Goal: Information Seeking & Learning: Check status

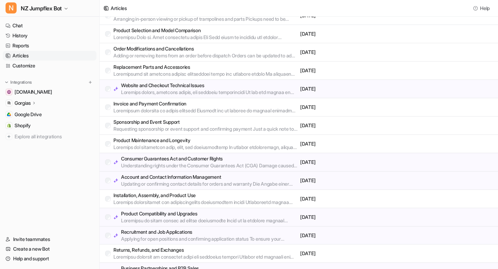
scroll to position [116, 0]
click at [154, 165] on p "Understanding rights under the Consumer Guarantees Act (CGA) Damage caused by w…" at bounding box center [209, 164] width 176 height 7
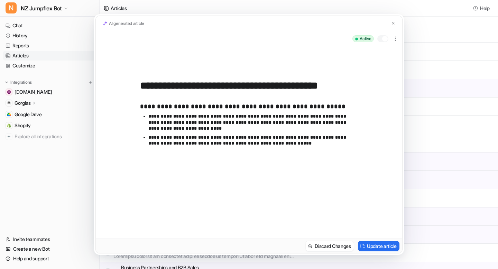
click at [22, 124] on div "**********" at bounding box center [249, 134] width 498 height 269
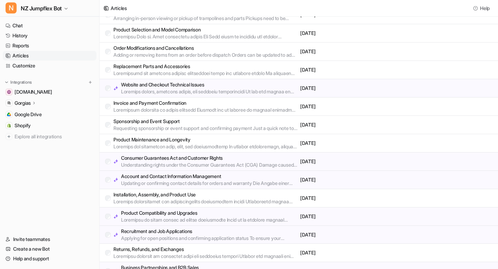
click at [22, 124] on span "Shopify" at bounding box center [23, 125] width 16 height 7
click at [29, 92] on span "[DOMAIN_NAME]" at bounding box center [33, 91] width 37 height 7
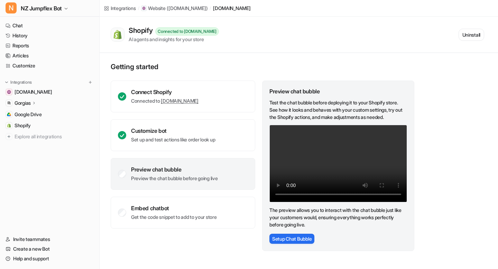
click at [28, 104] on p "Gorgias" at bounding box center [23, 103] width 16 height 7
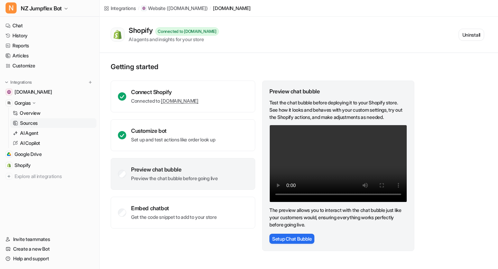
click at [29, 125] on p "Sources" at bounding box center [29, 123] width 18 height 7
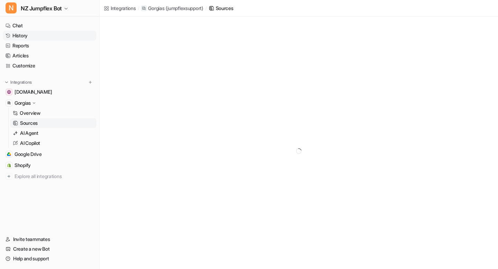
click at [39, 37] on link "History" at bounding box center [50, 36] width 94 height 10
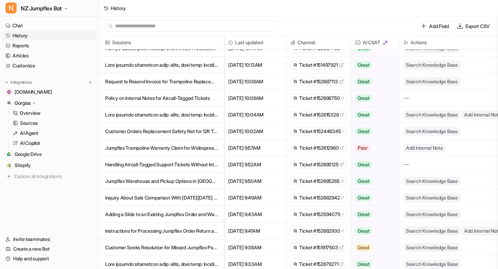
scroll to position [43, 0]
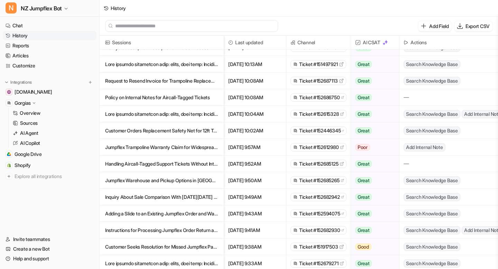
click at [191, 145] on p "Jumpflex Trampoline Warranty Claim for Widespread Rust and Corrosion Issues" at bounding box center [161, 147] width 113 height 17
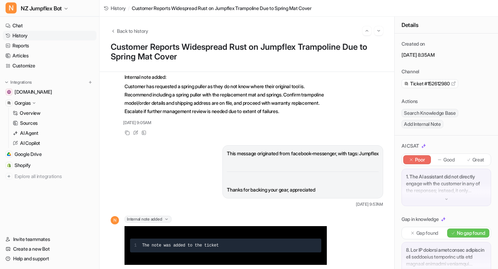
scroll to position [1943, 0]
